Goal: Task Accomplishment & Management: Use online tool/utility

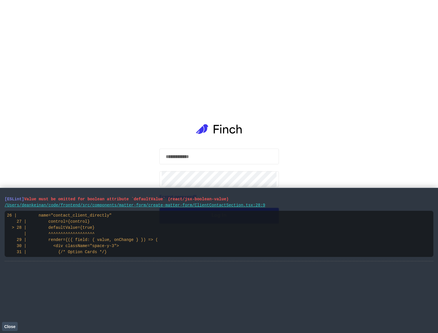
select select "**"
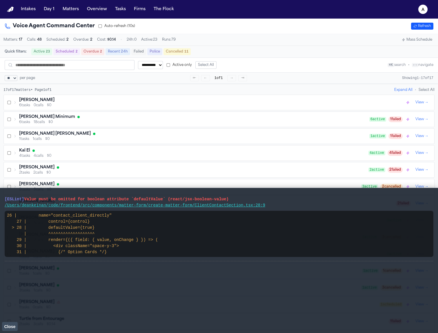
click at [9, 328] on span "Close" at bounding box center [9, 326] width 11 height 5
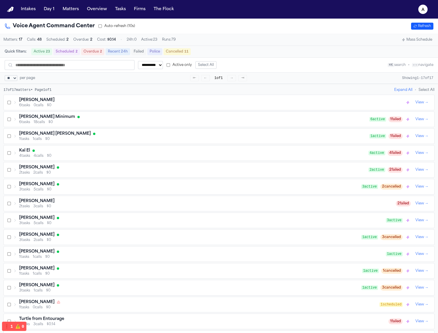
click at [417, 41] on button "Mass Schedule" at bounding box center [416, 39] width 35 height 7
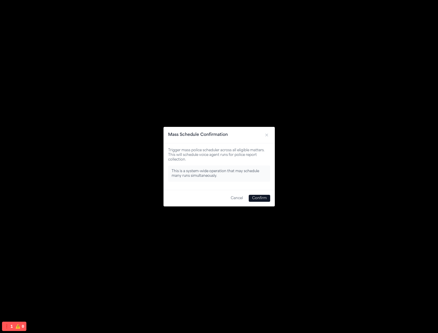
click at [257, 198] on button "Confirm" at bounding box center [259, 198] width 21 height 7
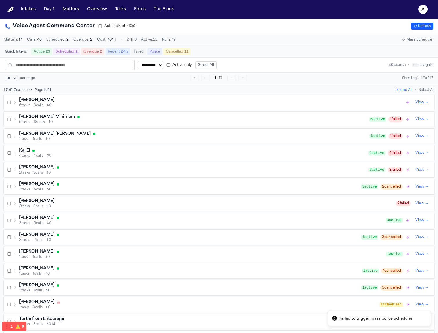
click at [113, 8] on button "Tasks" at bounding box center [120, 9] width 15 height 10
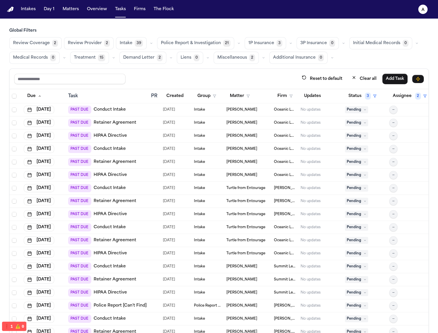
click at [113, 14] on nav "Intakes Day 1 Matters Overview Tasks Firms The Flock a" at bounding box center [219, 9] width 438 height 19
click at [121, 9] on button "Tasks" at bounding box center [120, 9] width 15 height 10
